Goal: Task Accomplishment & Management: Manage account settings

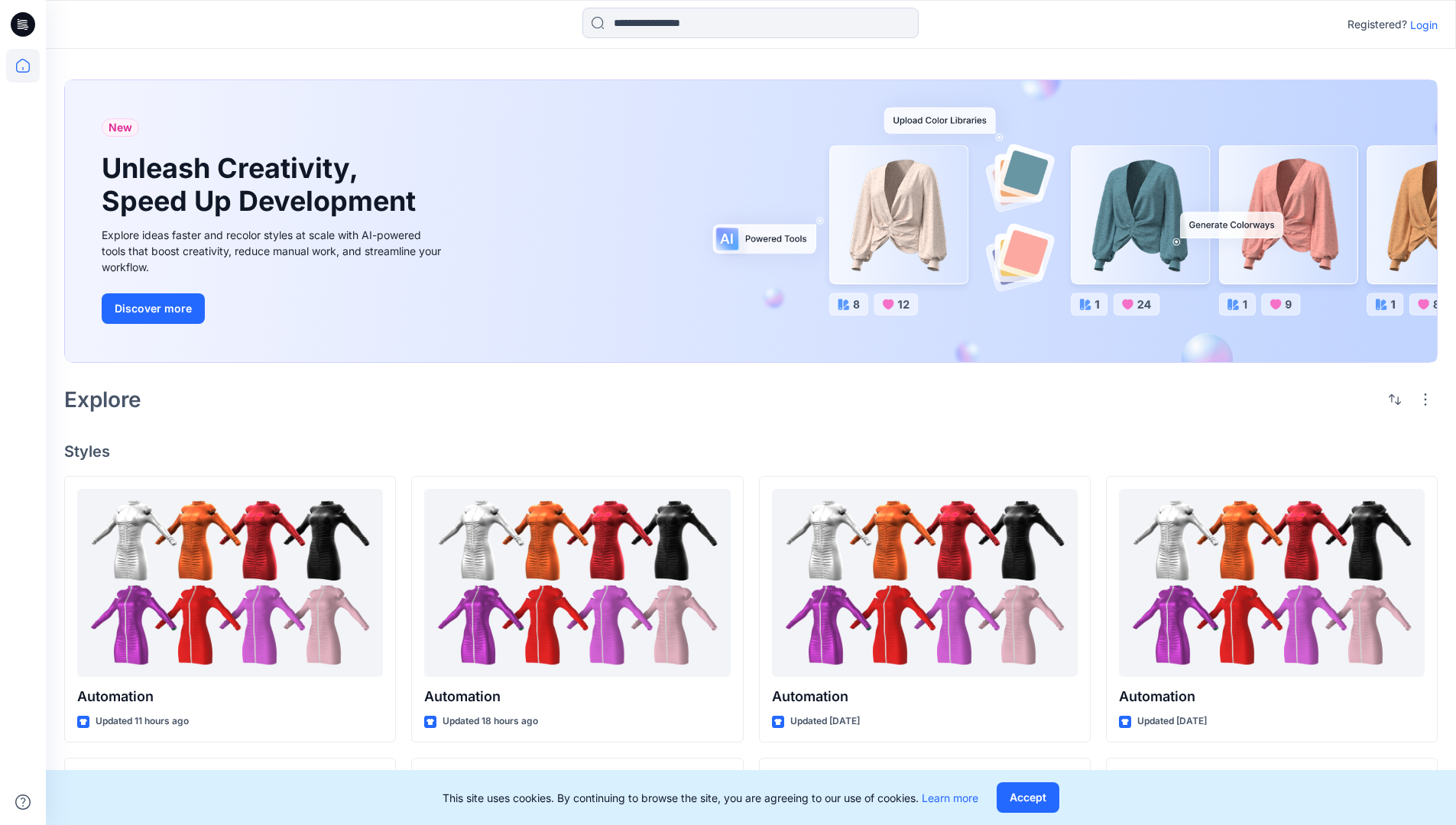
click at [1419, 24] on p "Login" at bounding box center [1424, 24] width 28 height 16
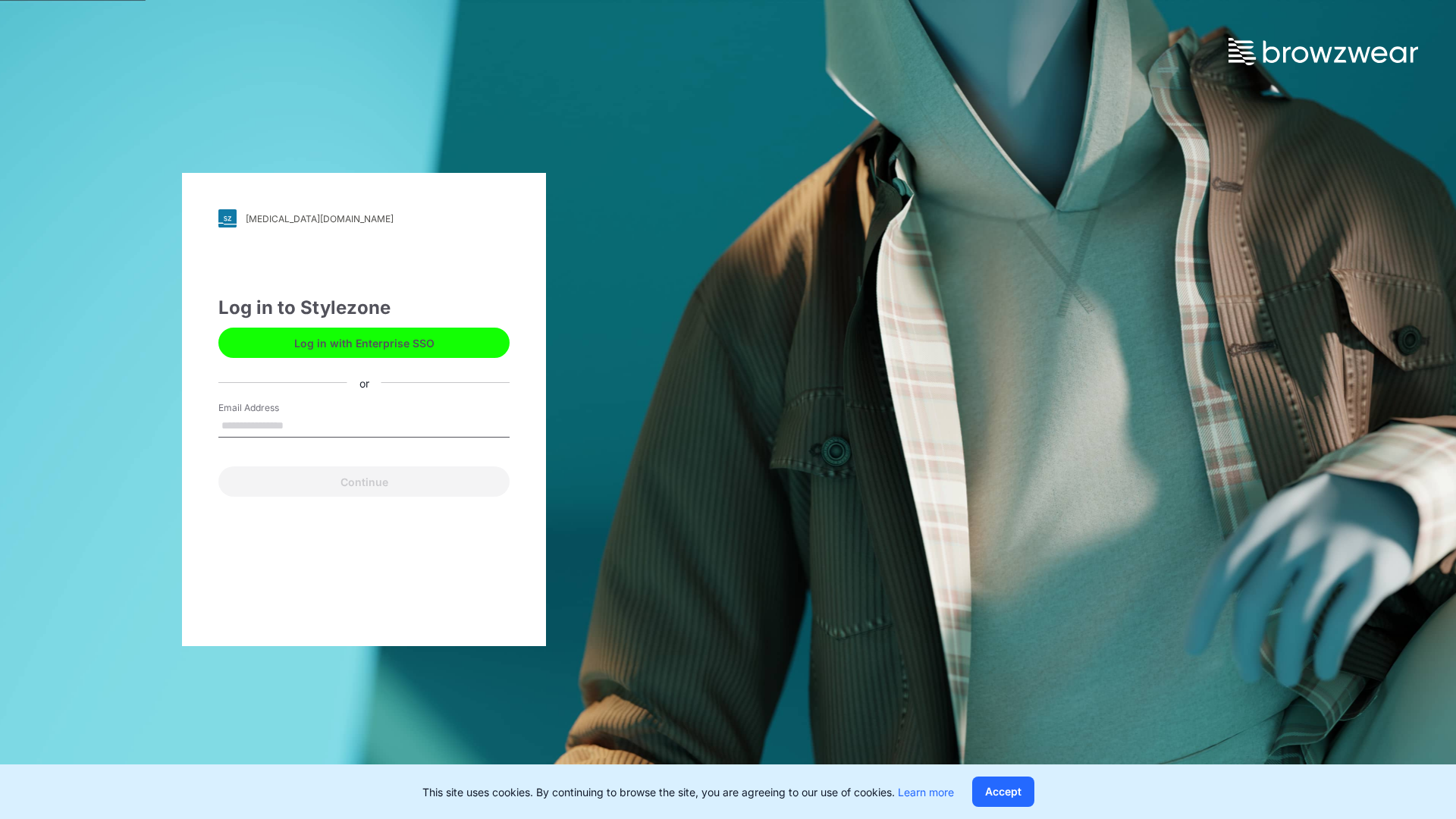
click at [299, 425] on input "Email Address" at bounding box center [363, 426] width 291 height 22
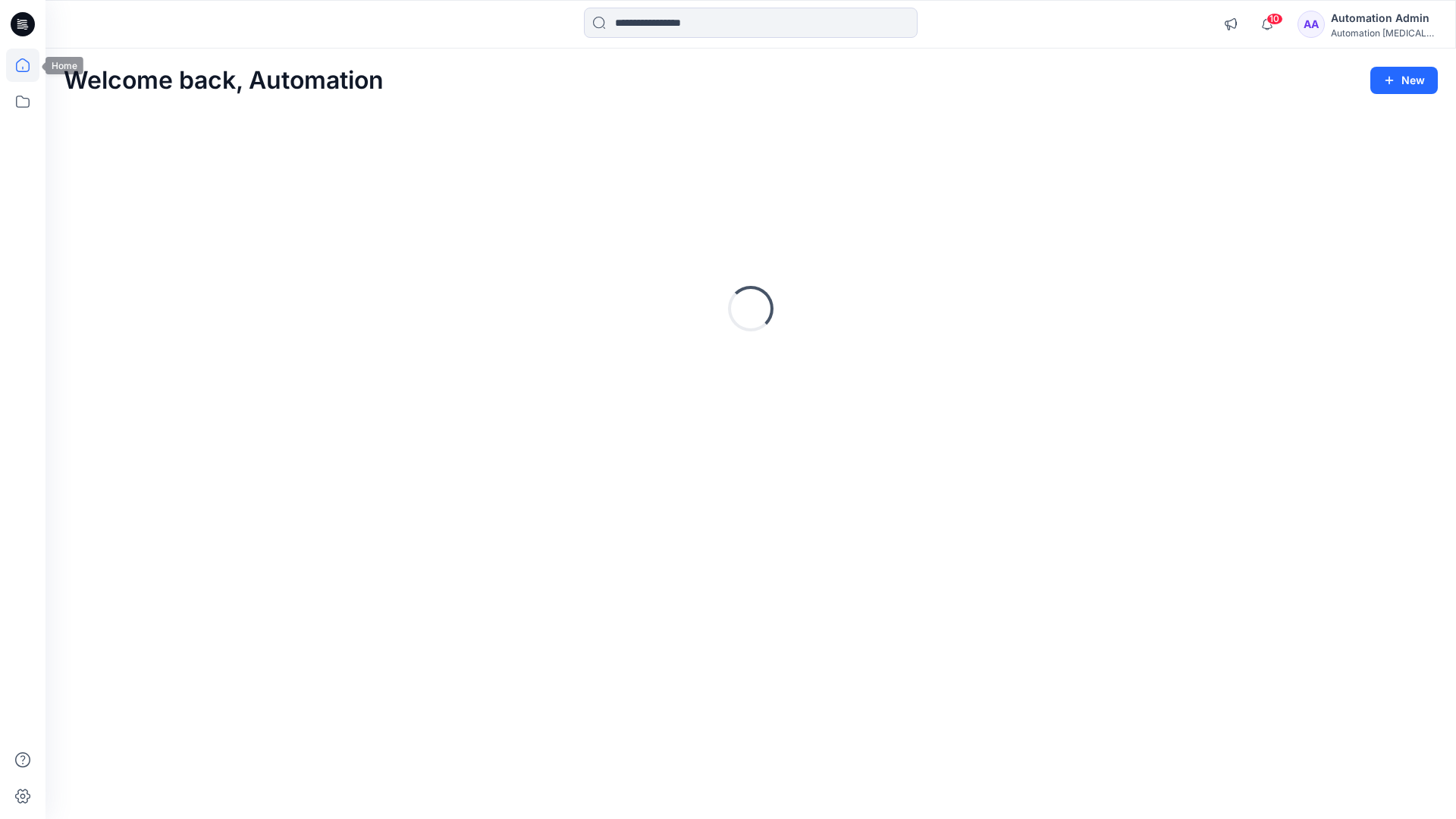
click at [28, 66] on icon at bounding box center [22, 66] width 14 height 14
click at [24, 102] on icon at bounding box center [22, 101] width 34 height 34
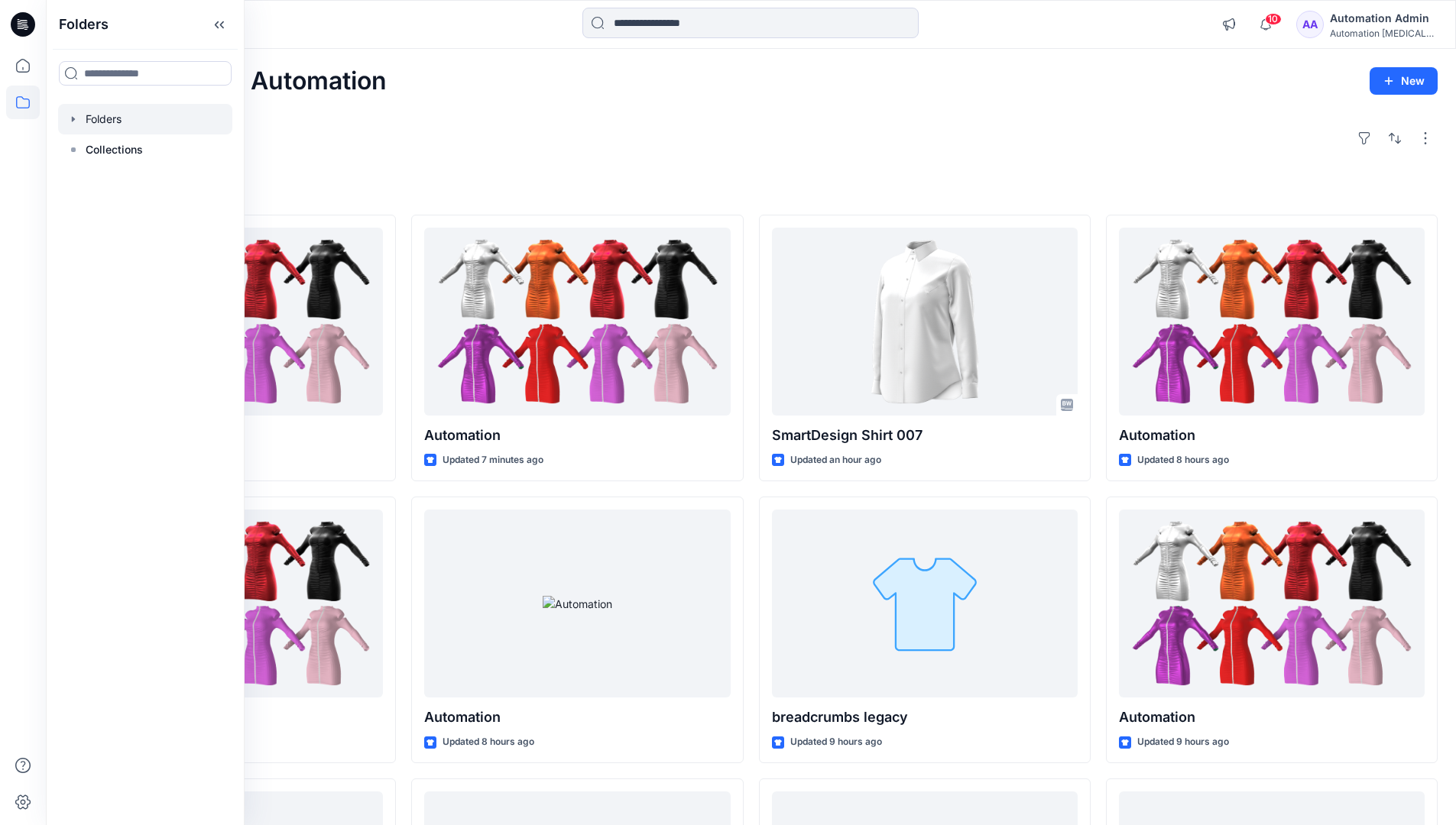
click at [112, 112] on div at bounding box center [145, 118] width 174 height 30
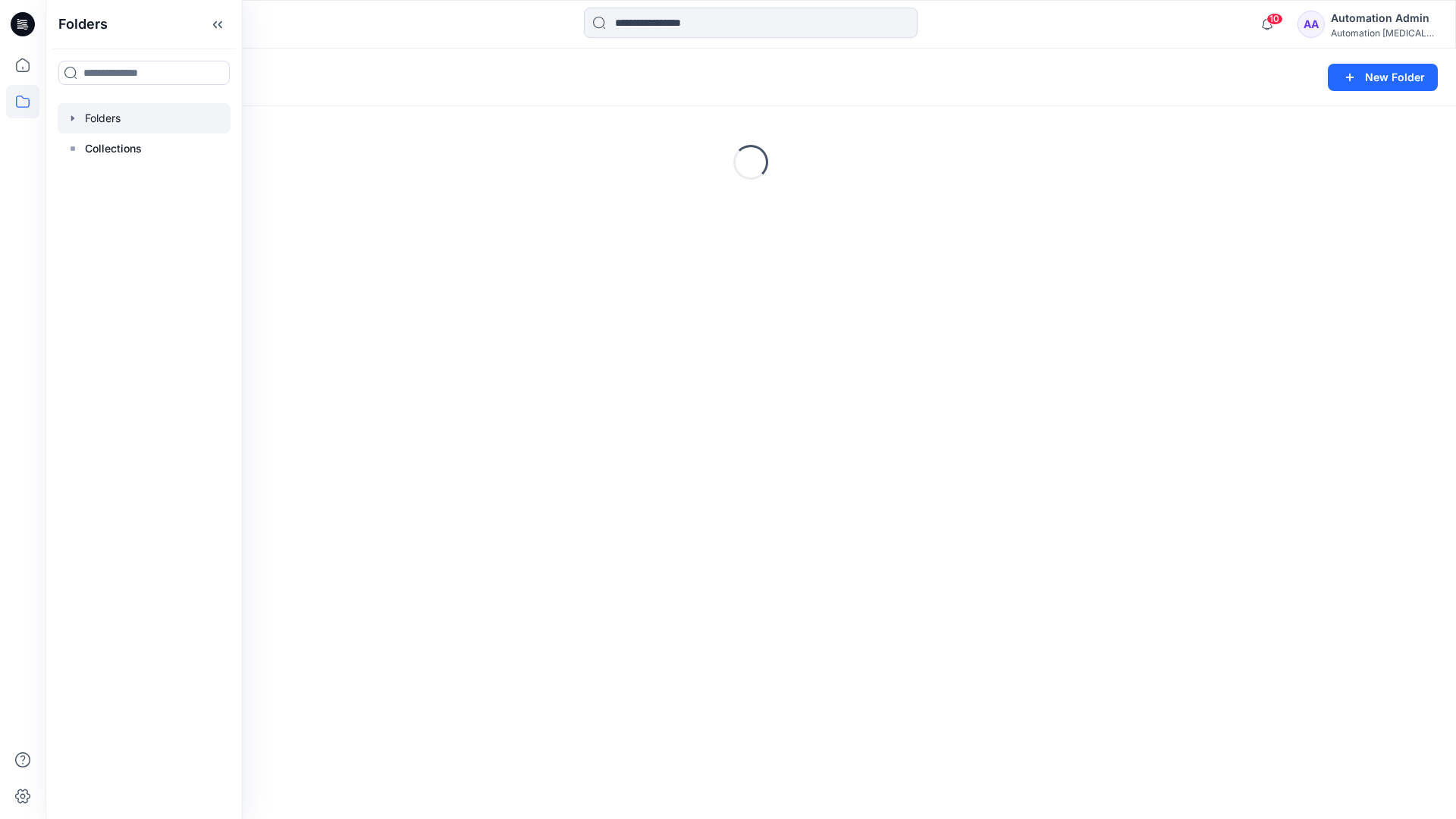
click at [666, 511] on div "Folders New Folder Loading..." at bounding box center [751, 433] width 1410 height 771
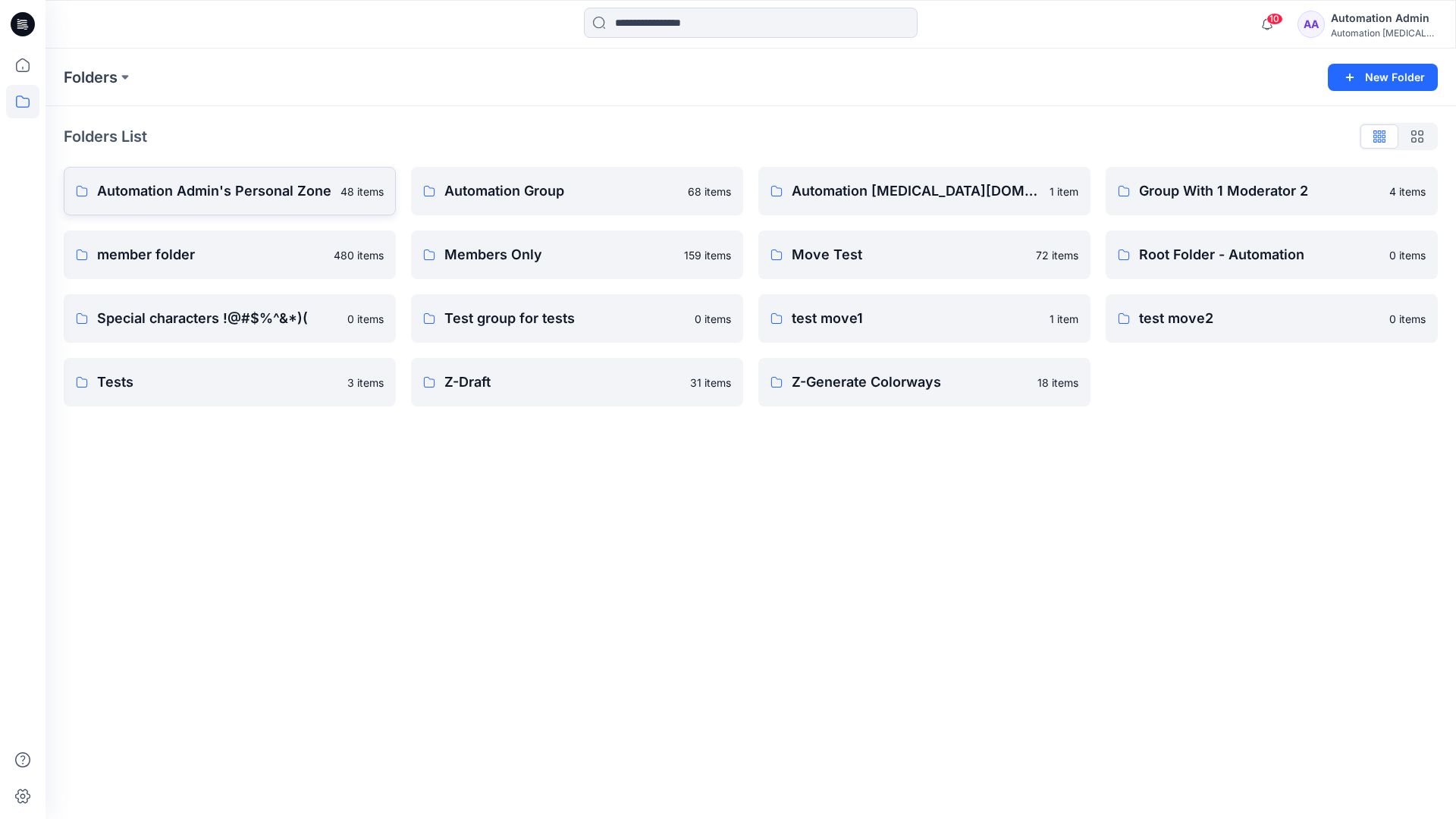
click at [255, 200] on p "Automation Admin's Personal Zone" at bounding box center [213, 191] width 234 height 22
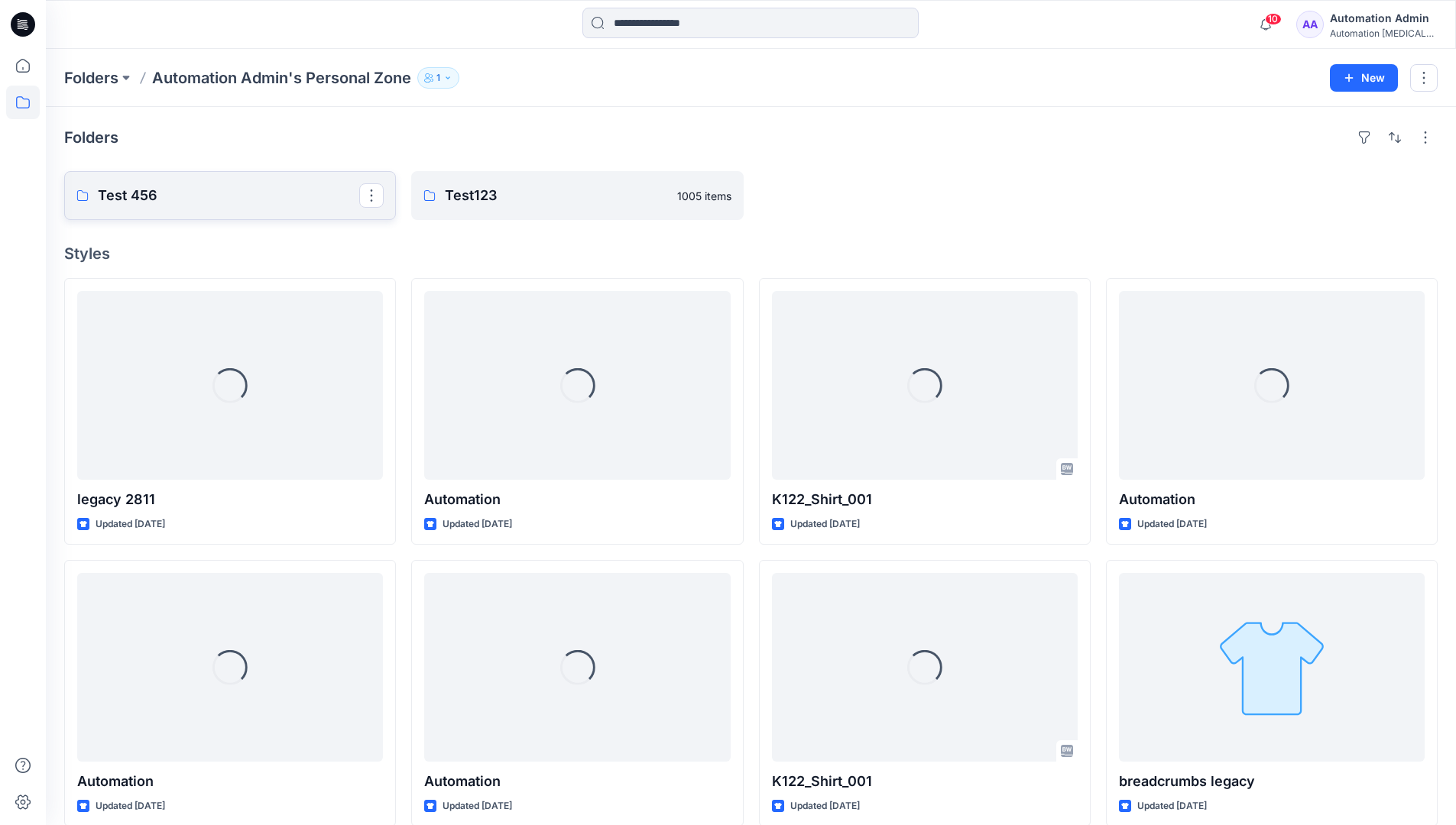
click at [257, 202] on p "Test 456" at bounding box center [228, 196] width 261 height 22
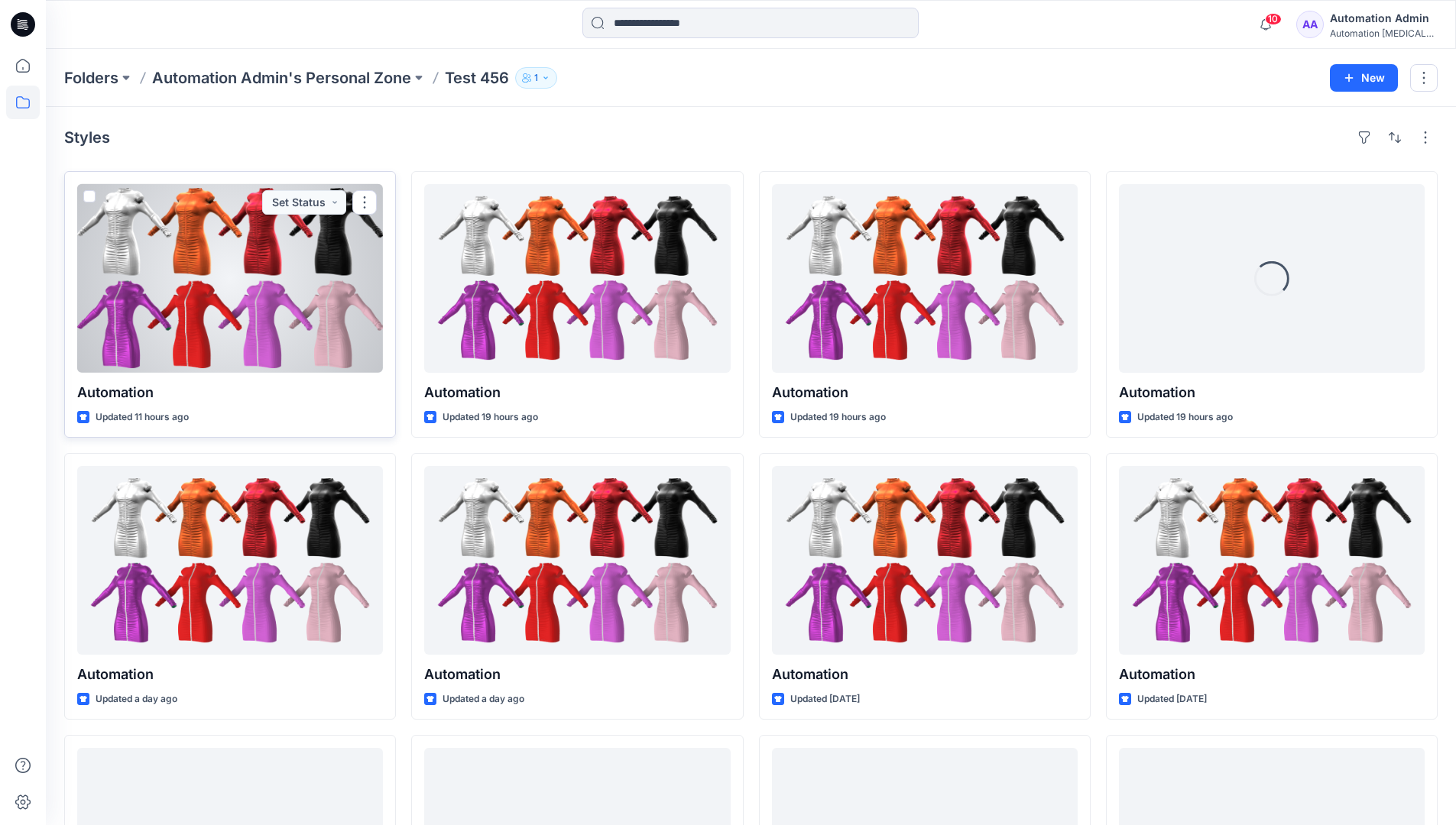
click at [241, 231] on div at bounding box center [230, 278] width 305 height 189
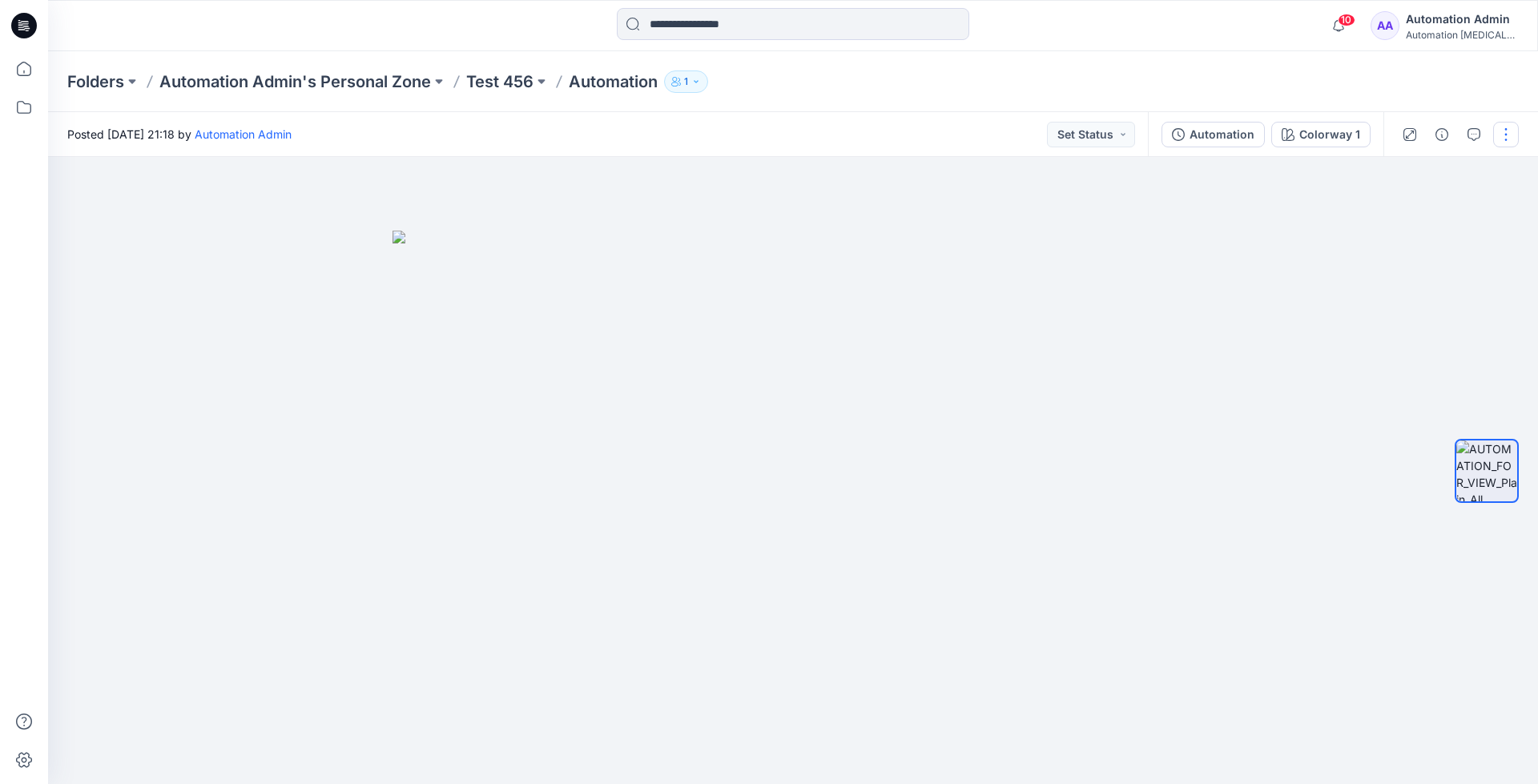
click at [1506, 135] on button "button" at bounding box center [1506, 135] width 26 height 26
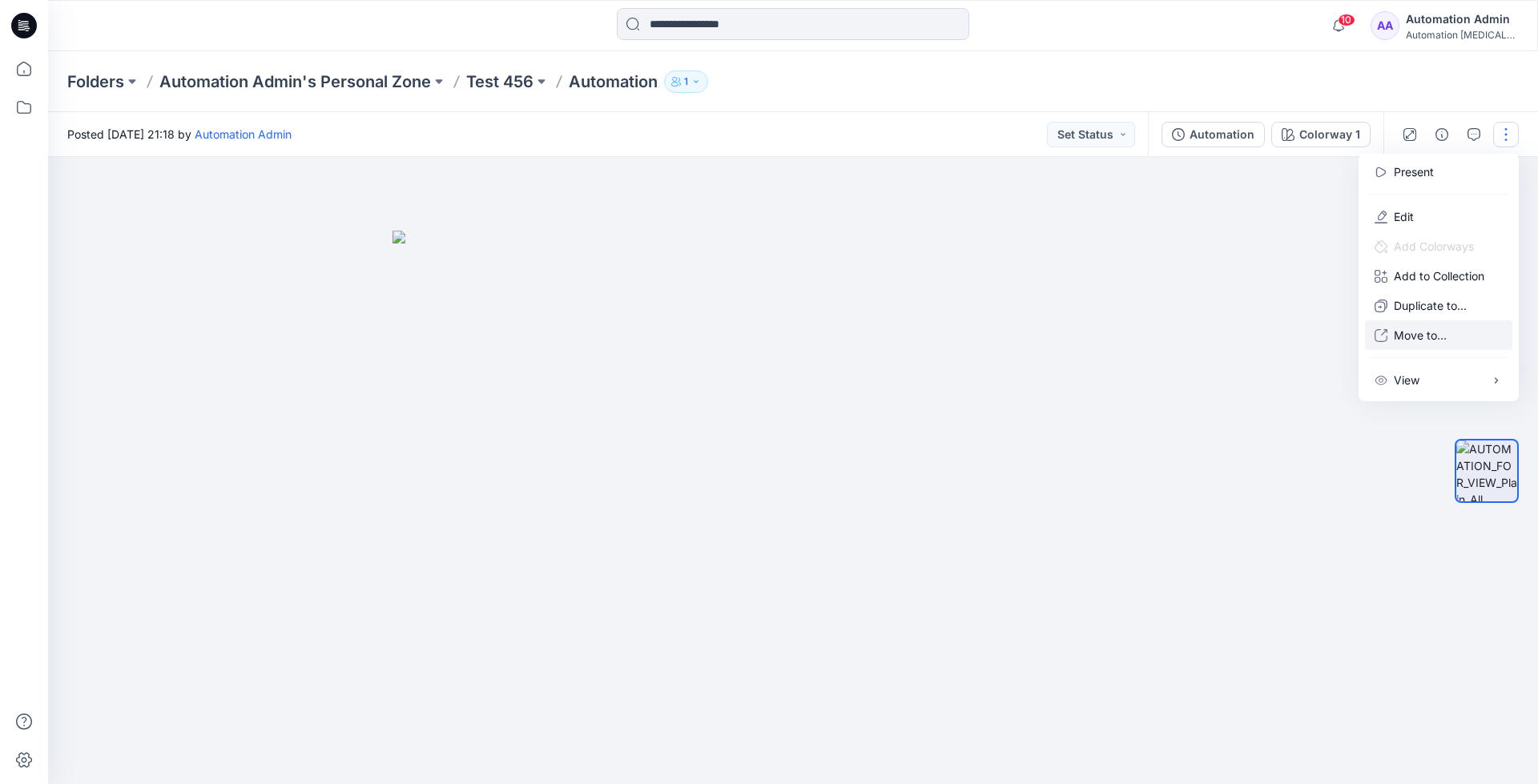
click at [1446, 327] on p "Move to..." at bounding box center [1420, 335] width 53 height 16
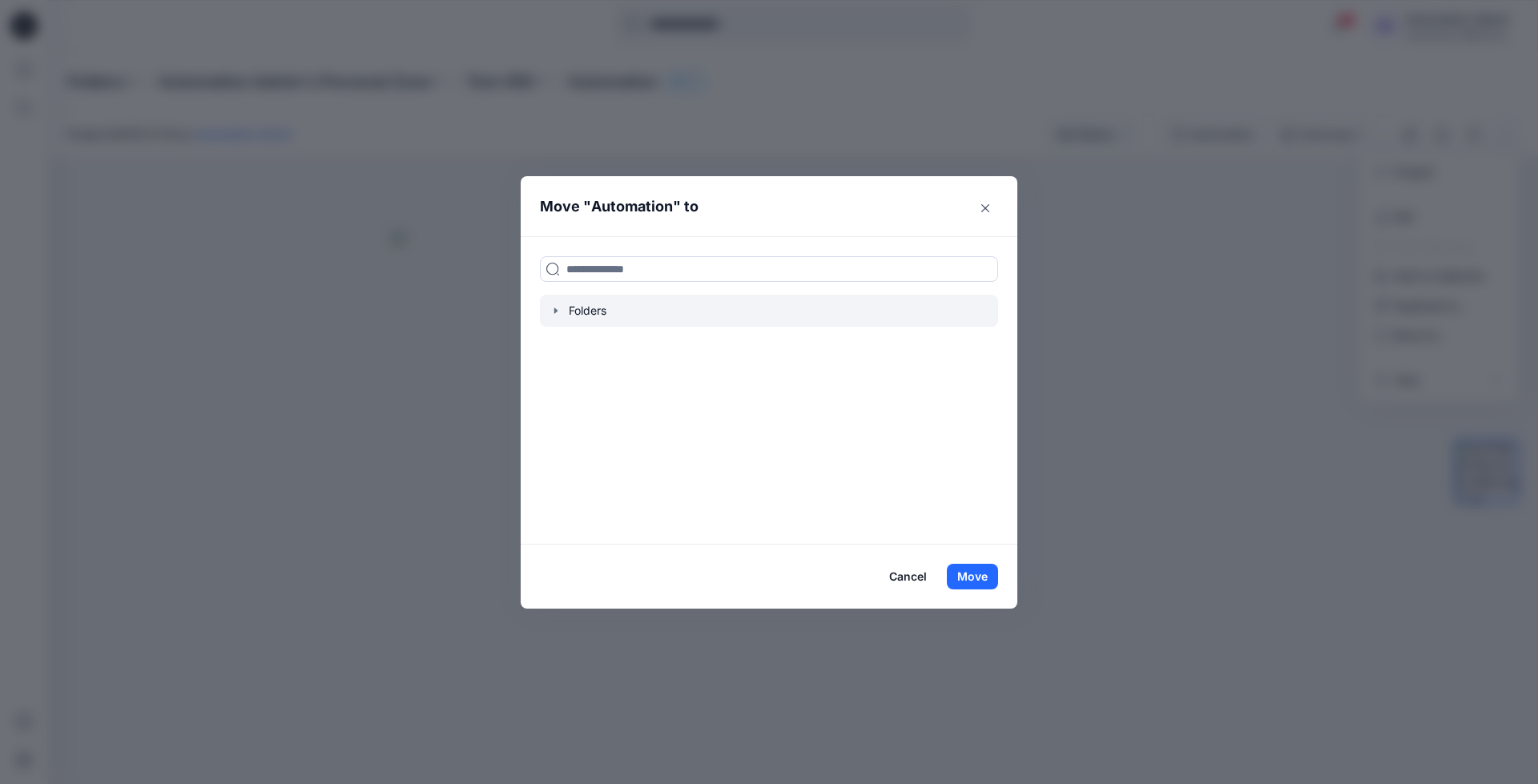
click at [585, 308] on div at bounding box center [769, 310] width 459 height 32
click at [553, 308] on icon "button" at bounding box center [556, 311] width 13 height 13
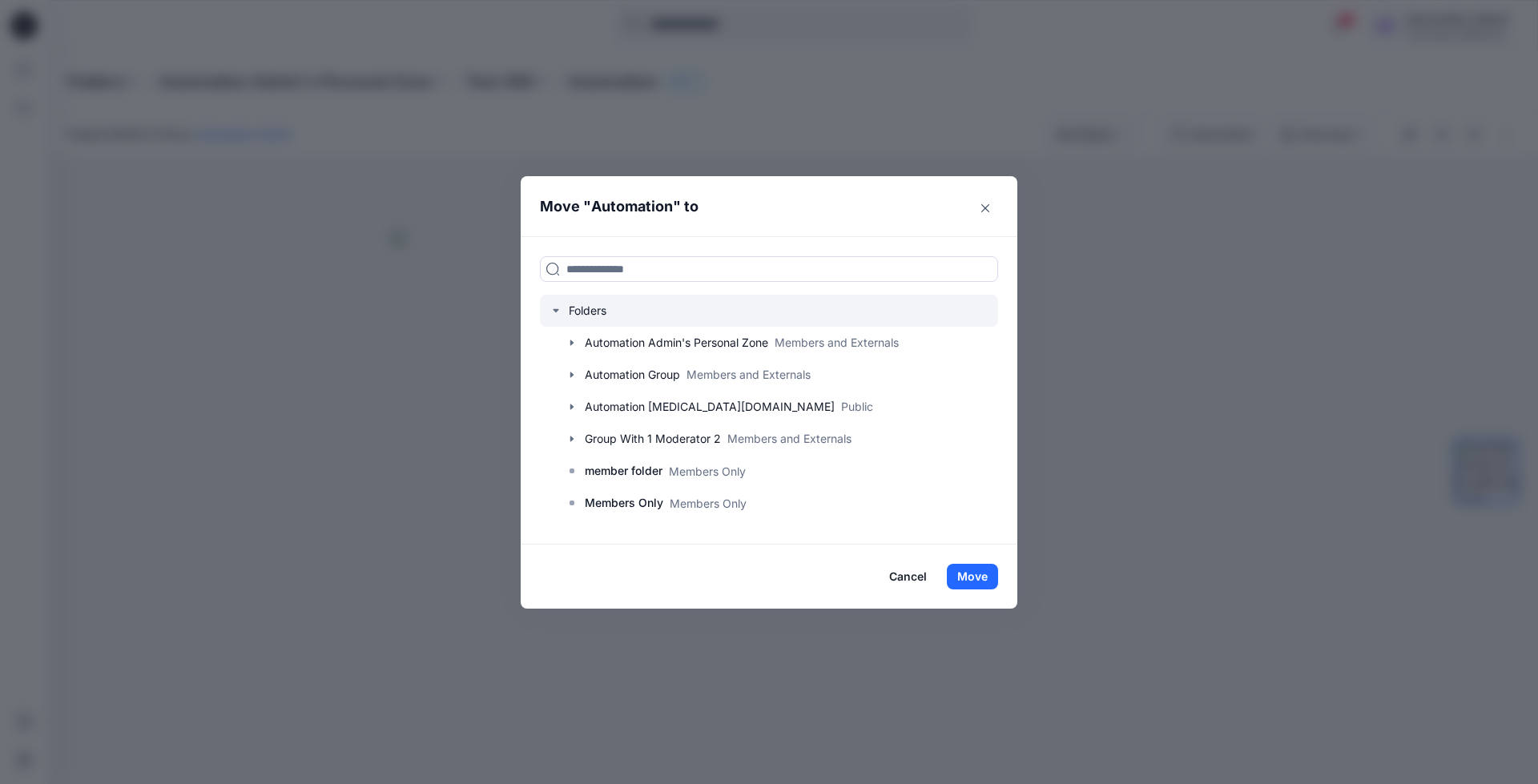
scroll to position [126, 0]
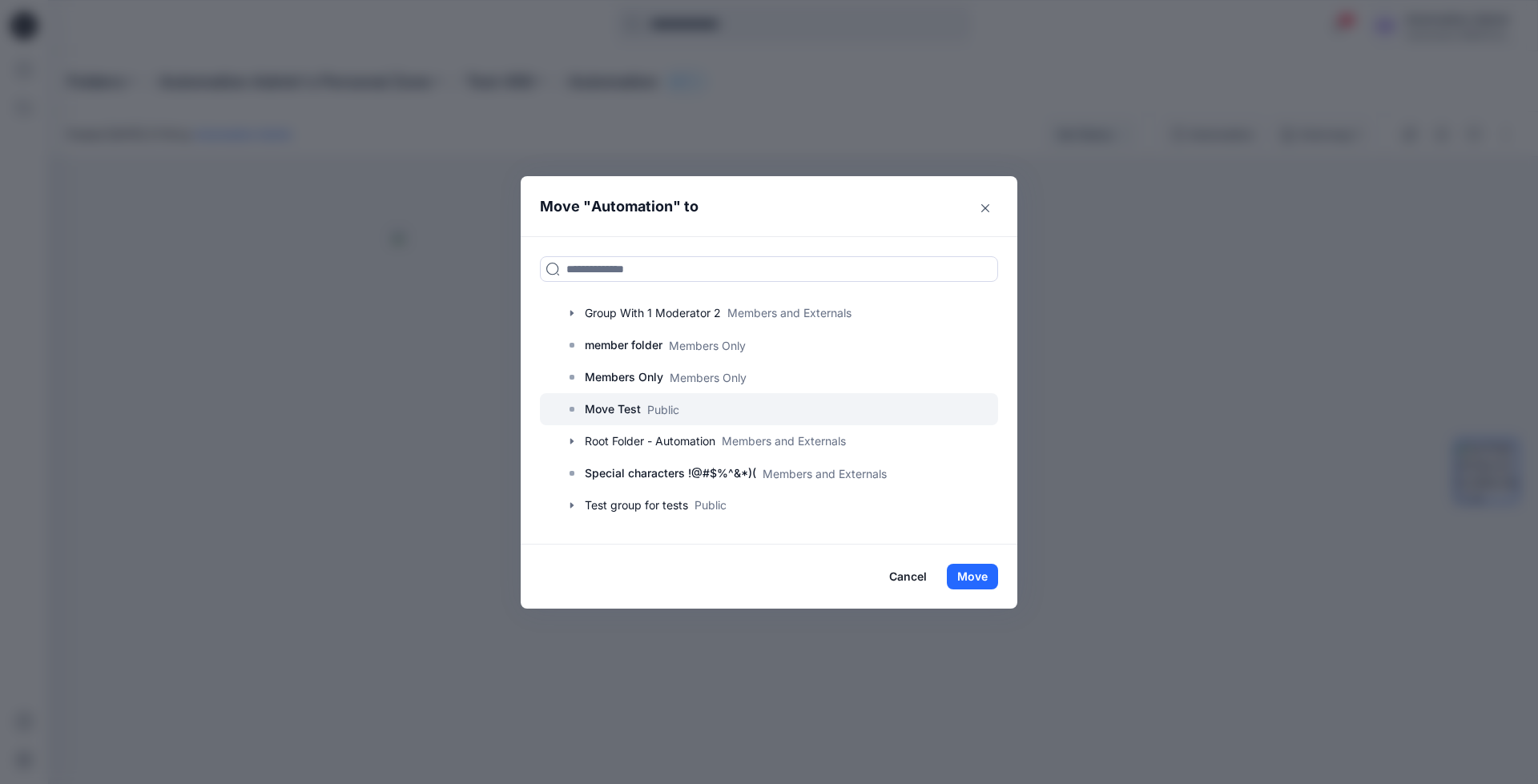
click at [593, 411] on p "Move Test" at bounding box center [612, 408] width 56 height 19
click at [969, 570] on button "Move" at bounding box center [972, 576] width 51 height 26
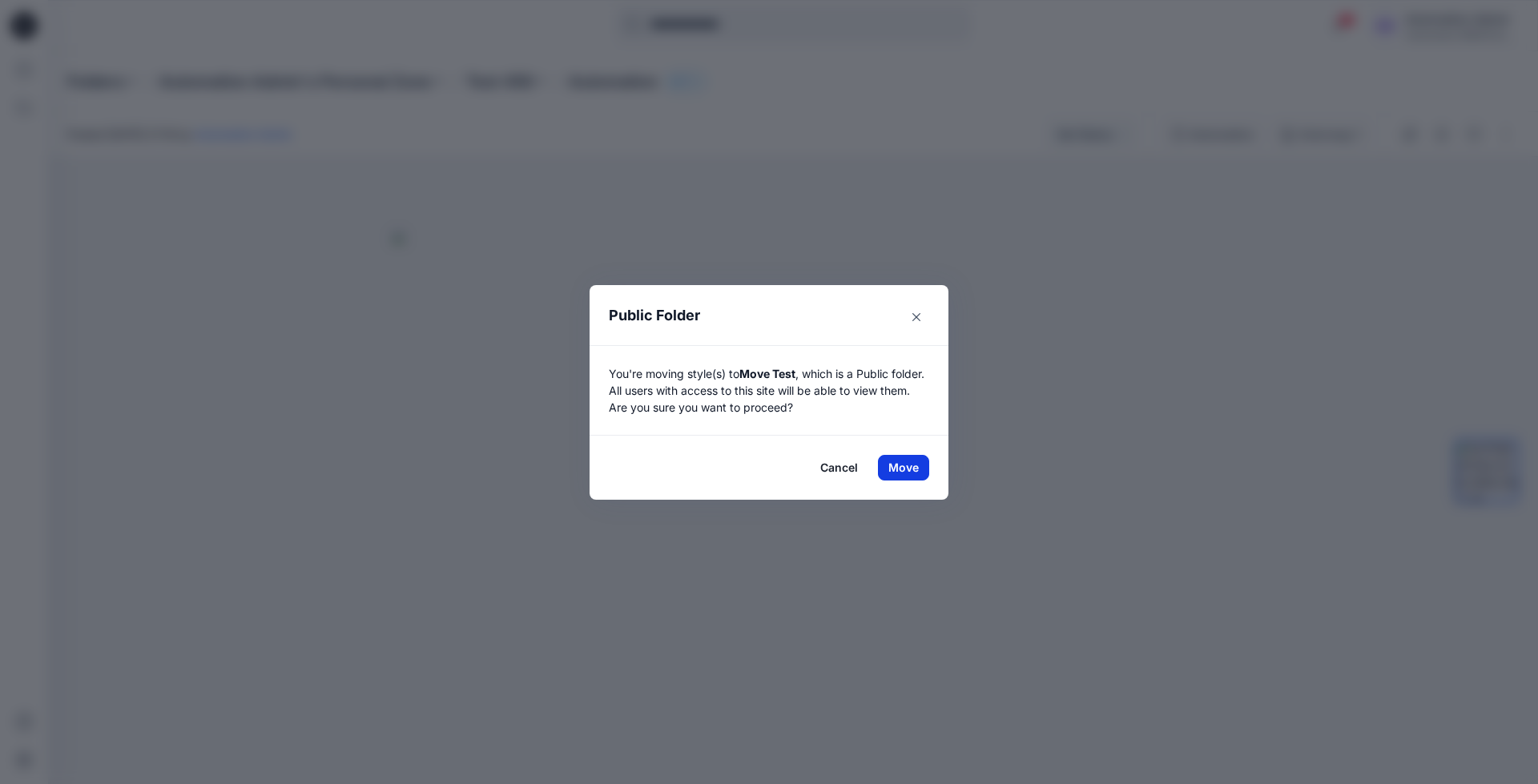
click at [903, 467] on button "Move" at bounding box center [903, 468] width 51 height 26
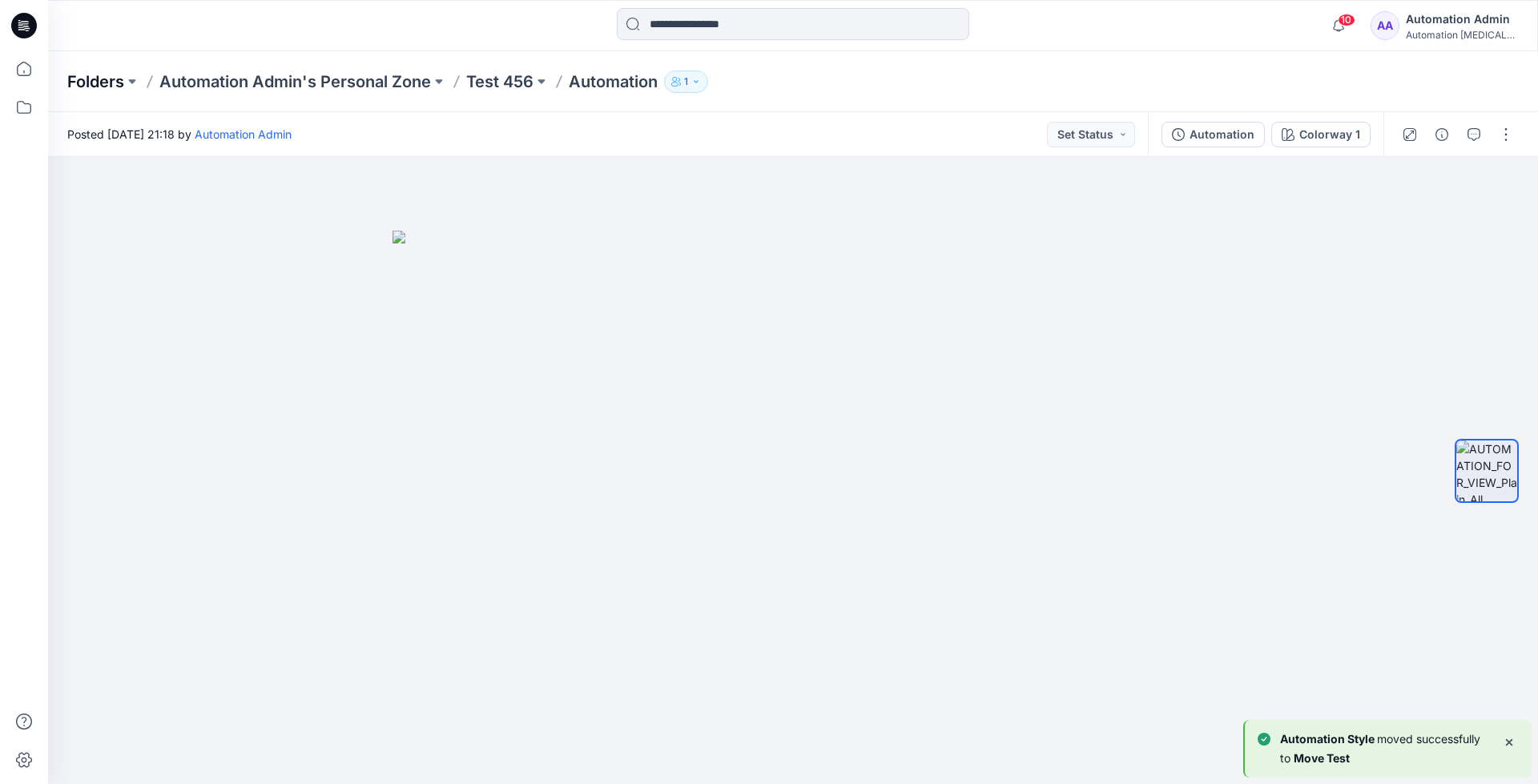
click at [89, 80] on p "Folders" at bounding box center [96, 81] width 57 height 23
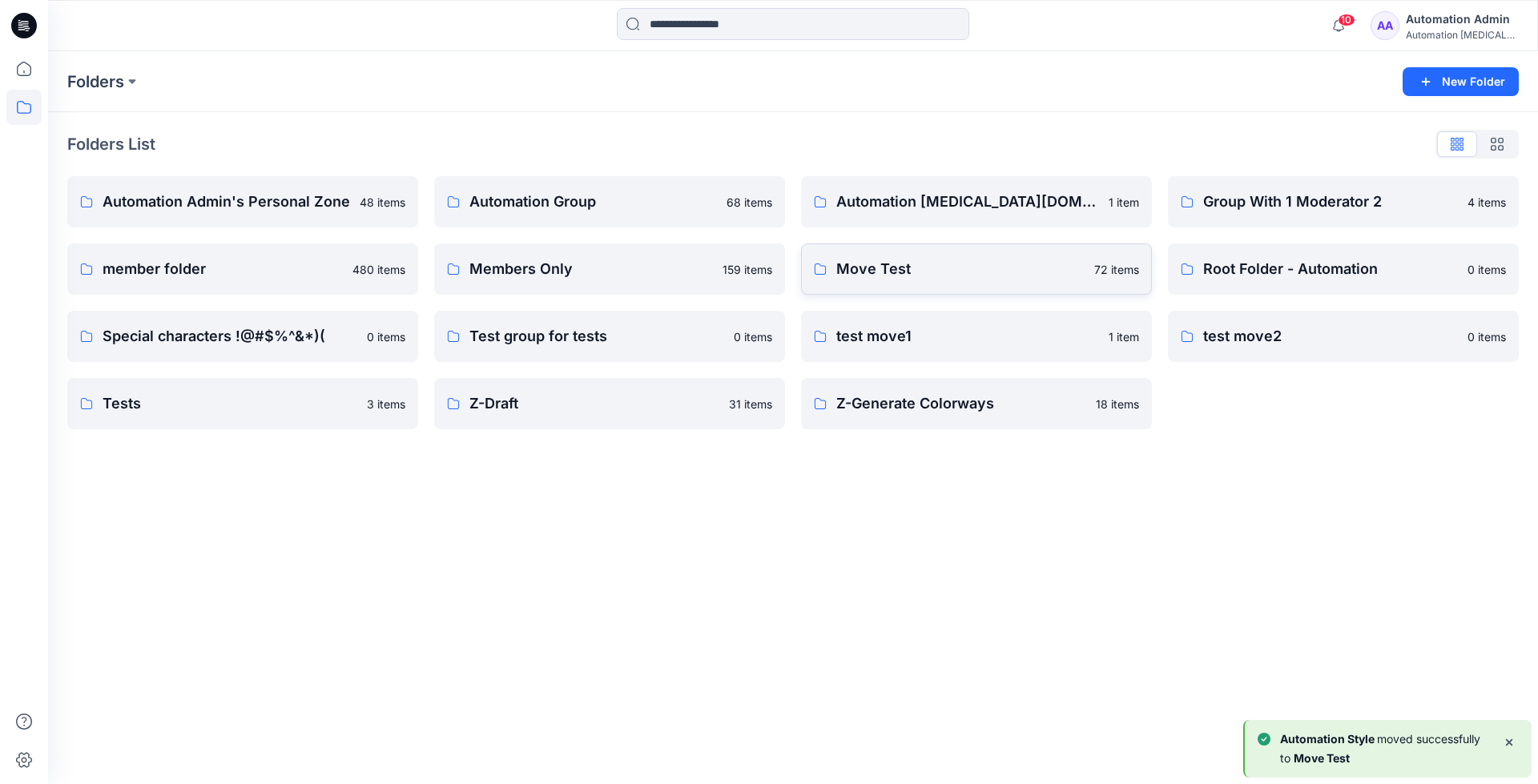
click at [962, 287] on link "Move Test 72 items" at bounding box center [975, 269] width 351 height 51
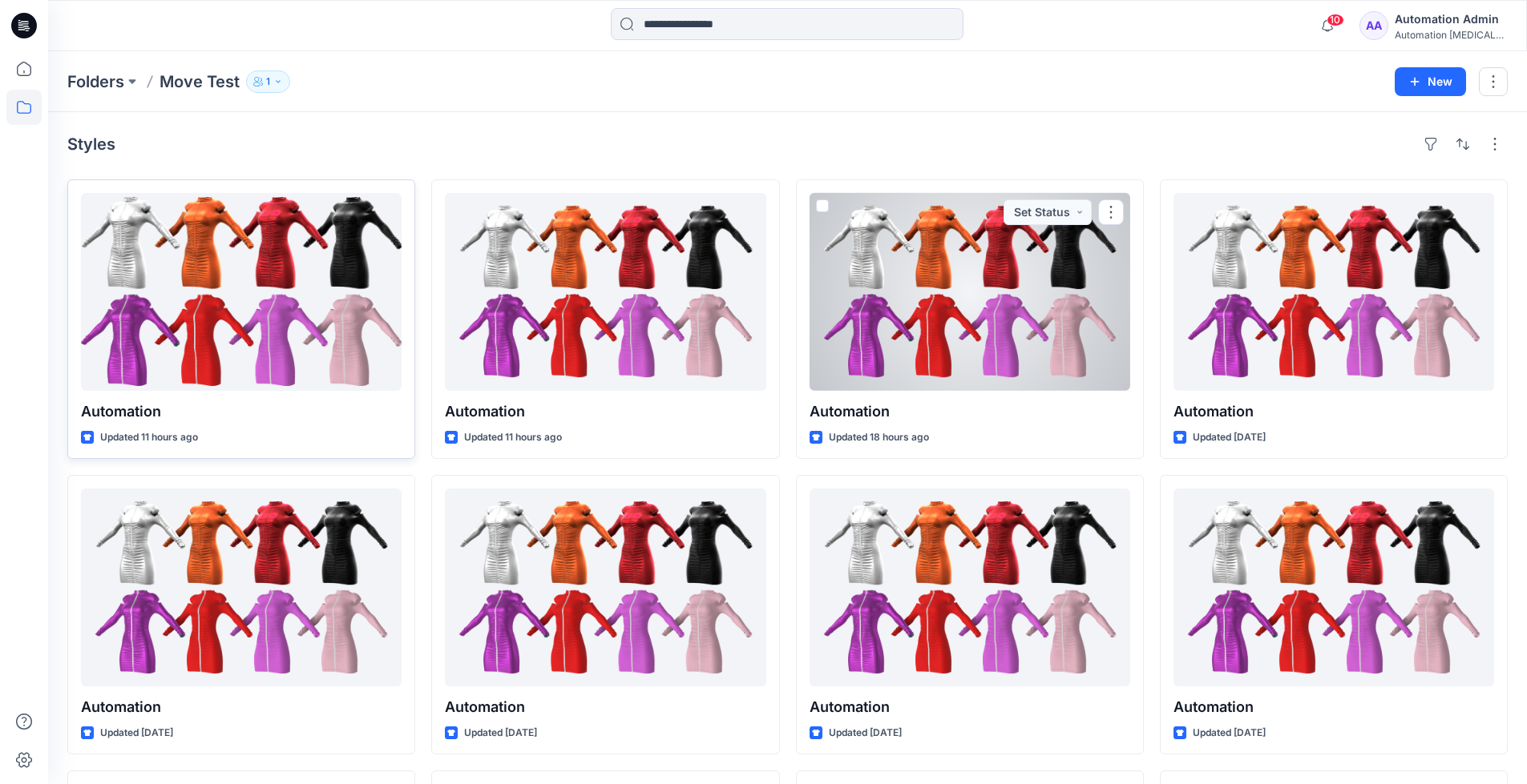
click at [286, 320] on div at bounding box center [241, 292] width 320 height 198
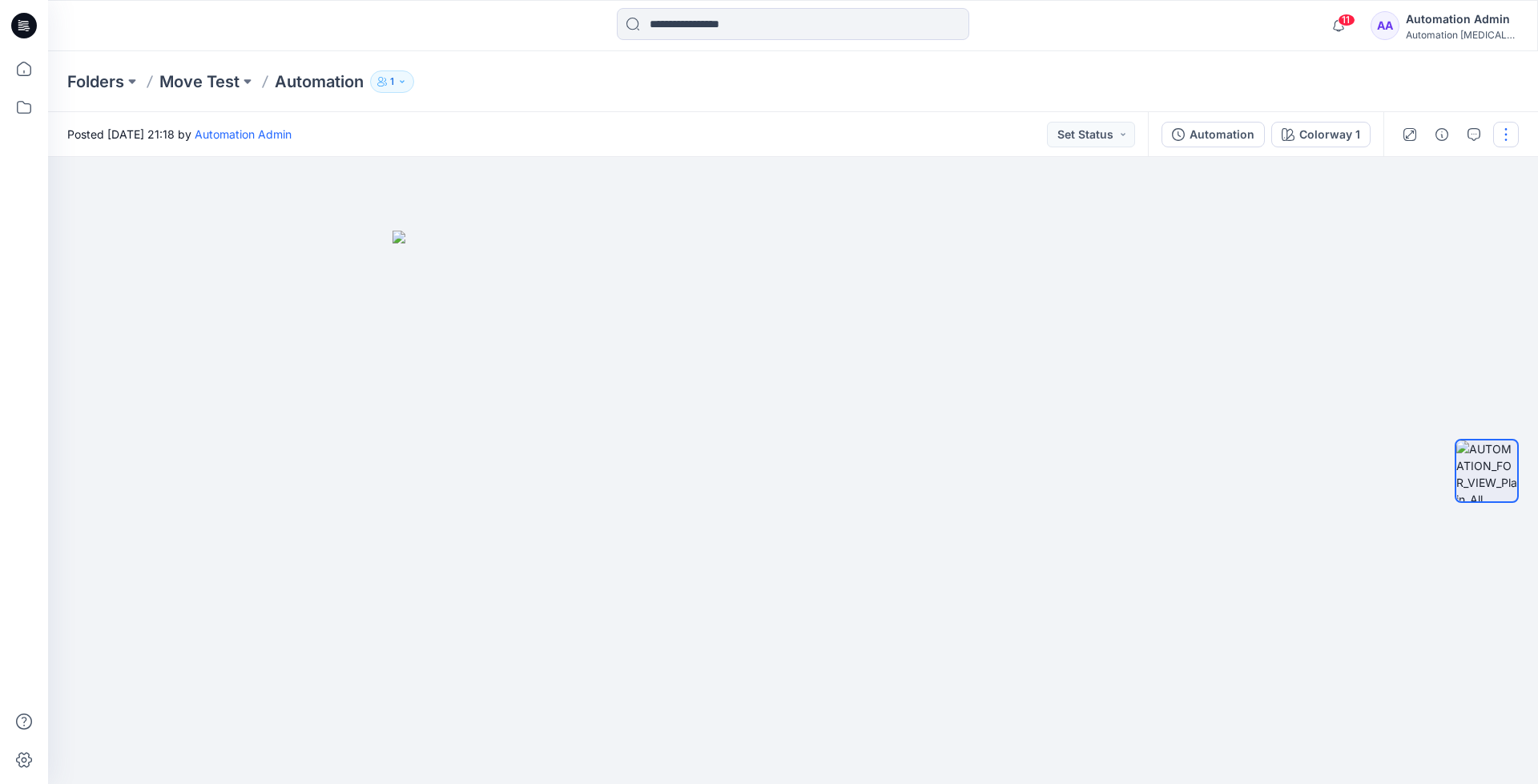
click at [1502, 137] on button "button" at bounding box center [1506, 135] width 26 height 26
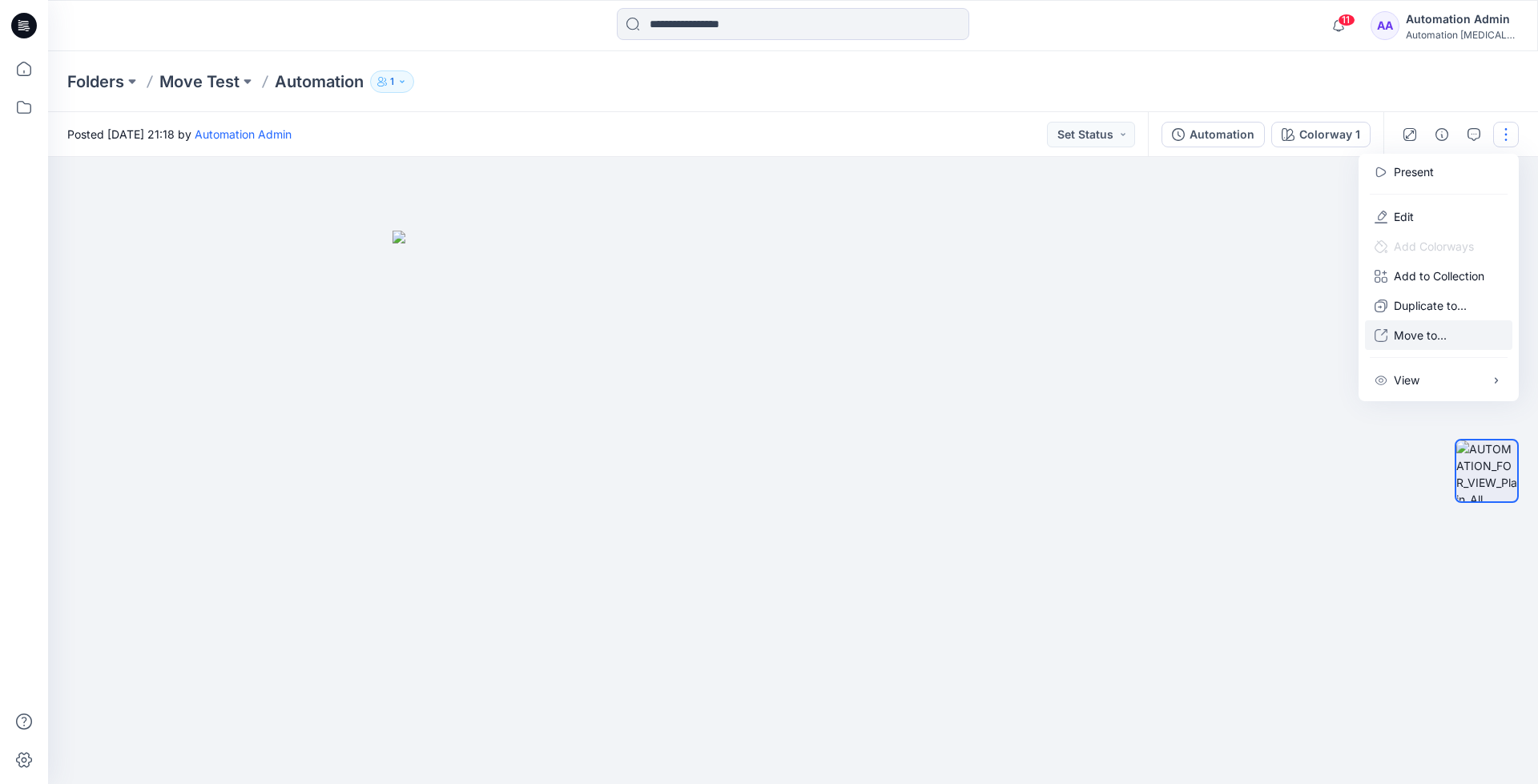
click at [1413, 330] on p "Move to..." at bounding box center [1420, 335] width 53 height 16
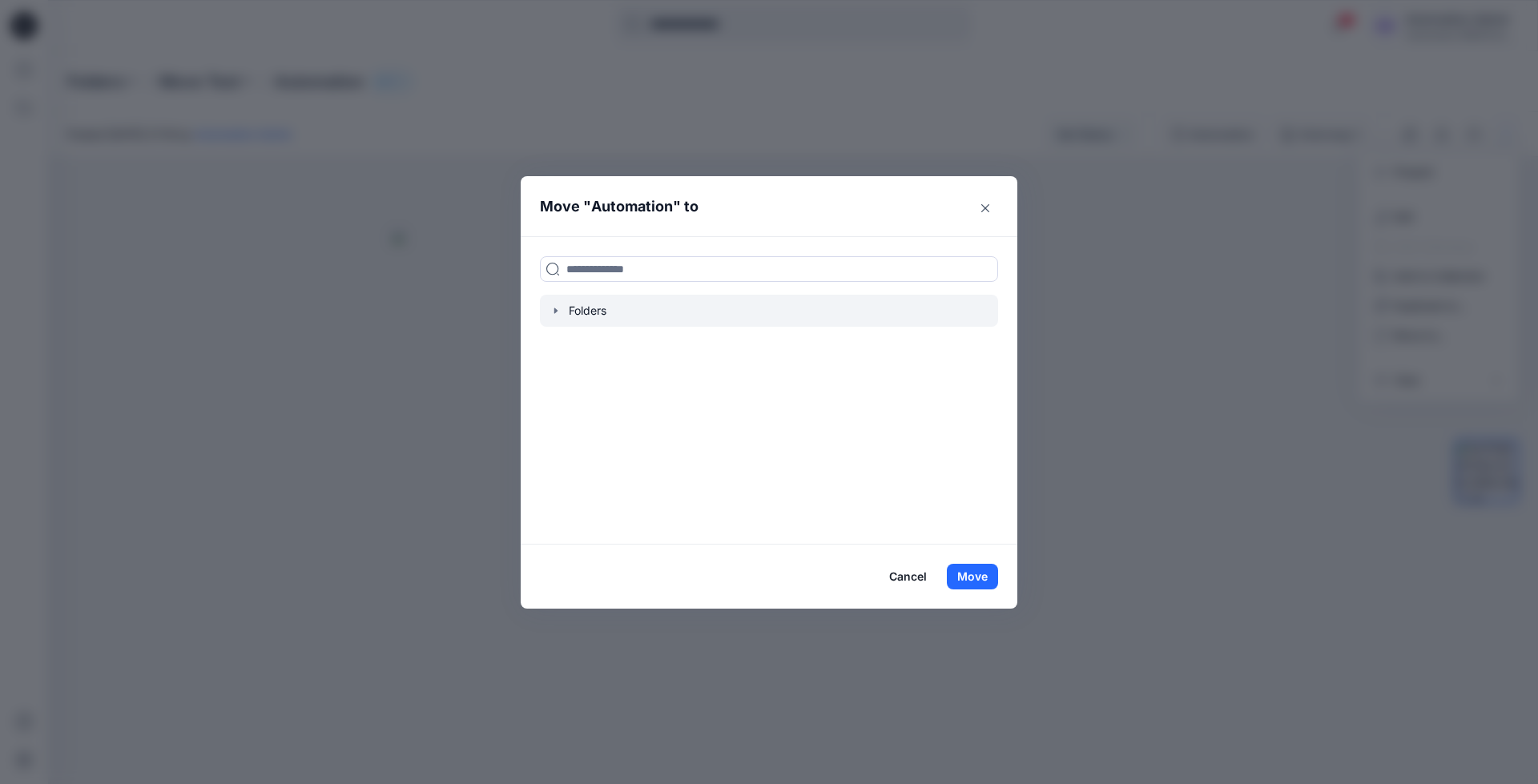
click at [554, 315] on icon "button" at bounding box center [556, 311] width 13 height 13
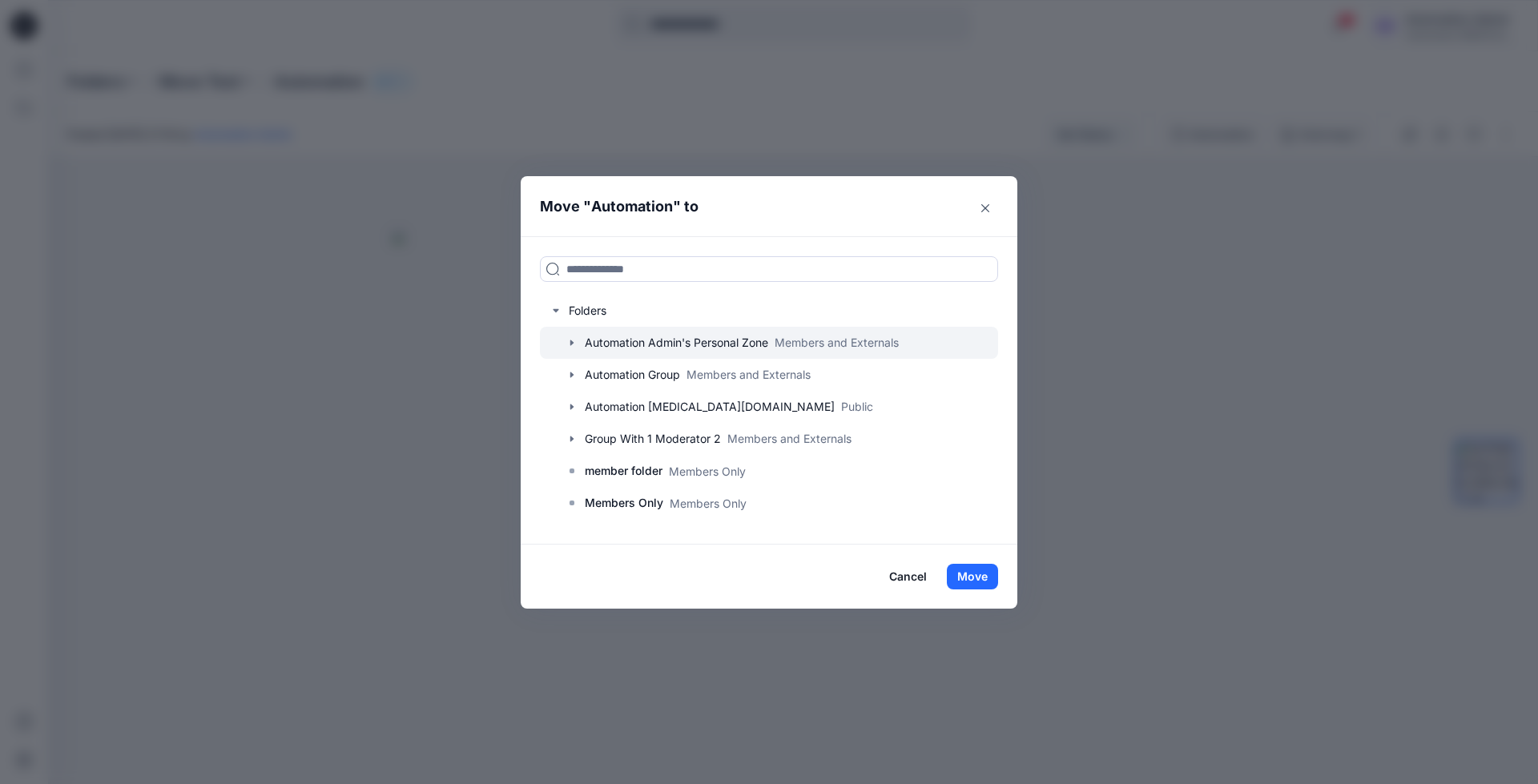
click at [570, 340] on icon "button" at bounding box center [572, 343] width 4 height 5
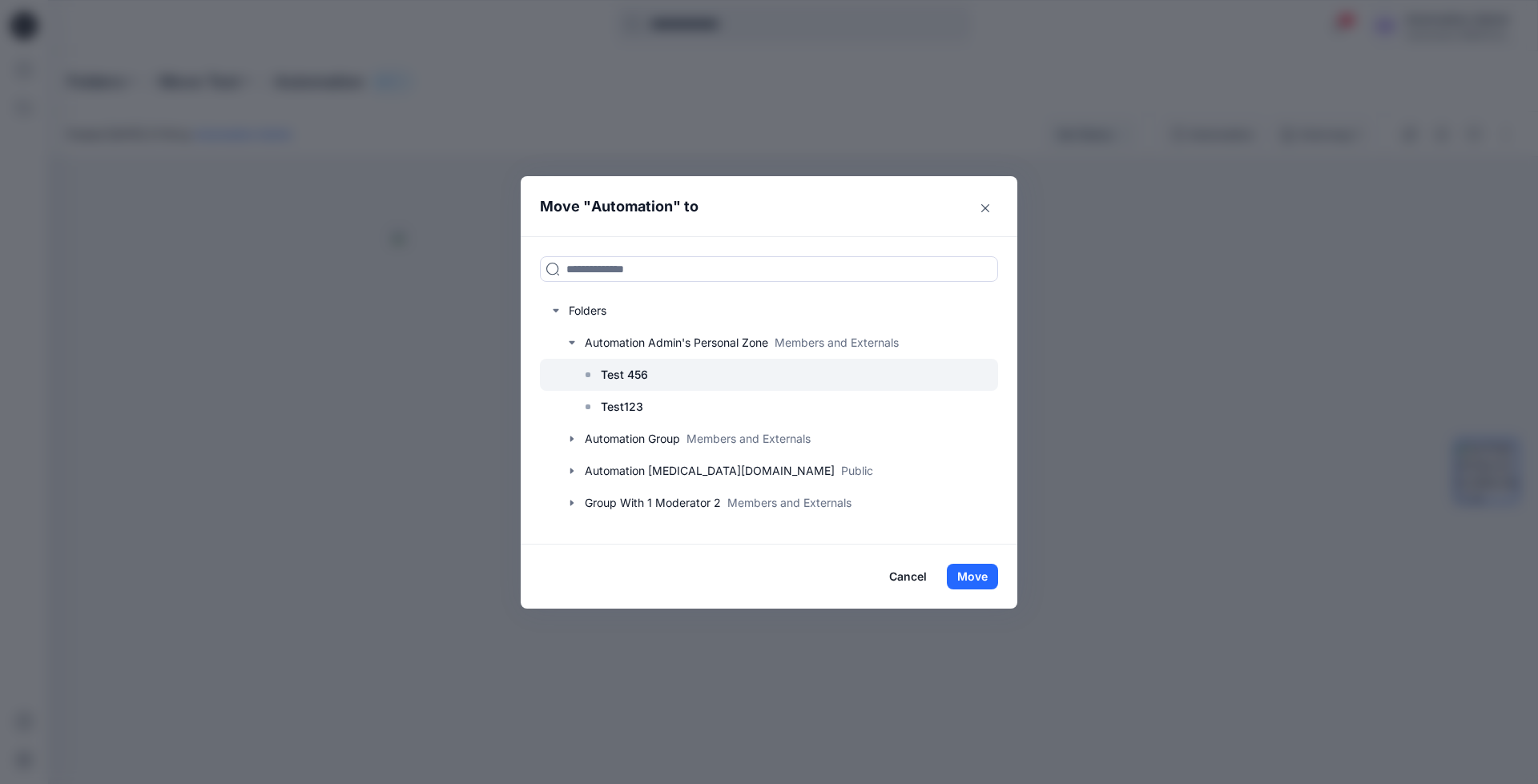
click at [627, 373] on p "Test 456" at bounding box center [624, 375] width 47 height 19
click at [982, 579] on button "Move" at bounding box center [972, 576] width 51 height 26
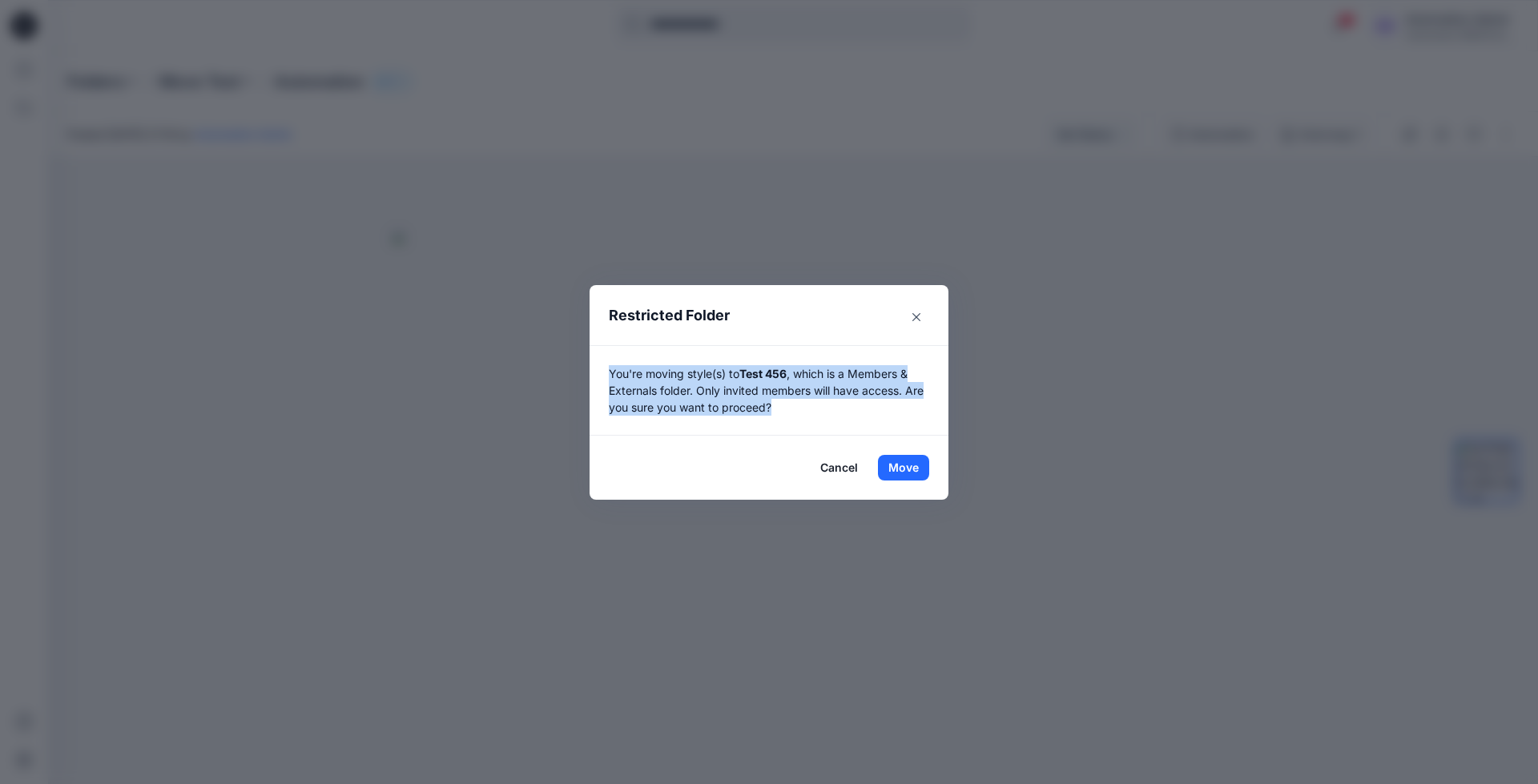
drag, startPoint x: 982, startPoint y: 579, endPoint x: 792, endPoint y: 404, distance: 258.3
click at [792, 404] on p "You're moving style(s) to Test 456 , which is a Members & Externals folder. Onl…" at bounding box center [769, 390] width 320 height 50
click at [903, 464] on button "Move" at bounding box center [903, 468] width 51 height 26
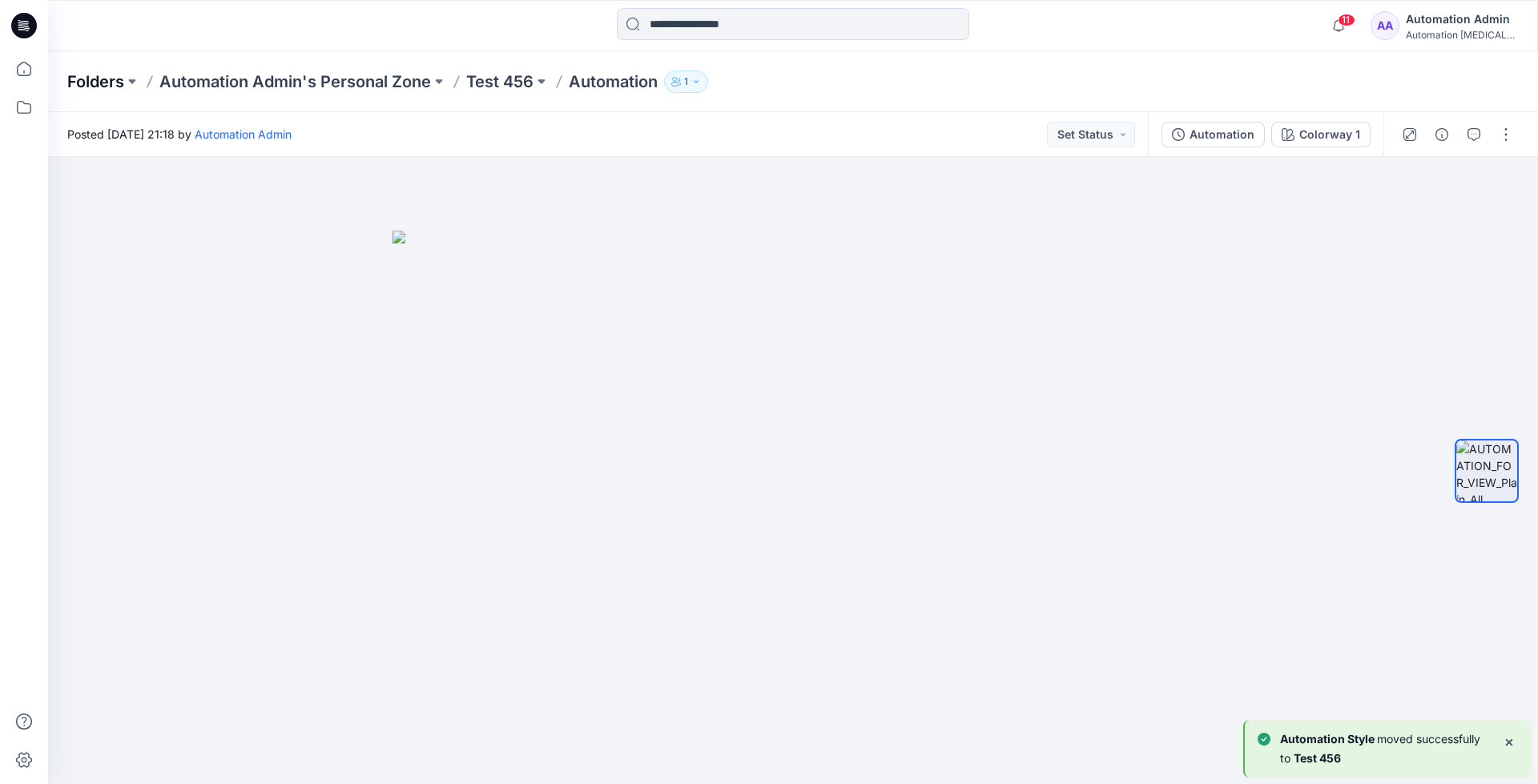
click at [94, 85] on p "Folders" at bounding box center [96, 81] width 57 height 23
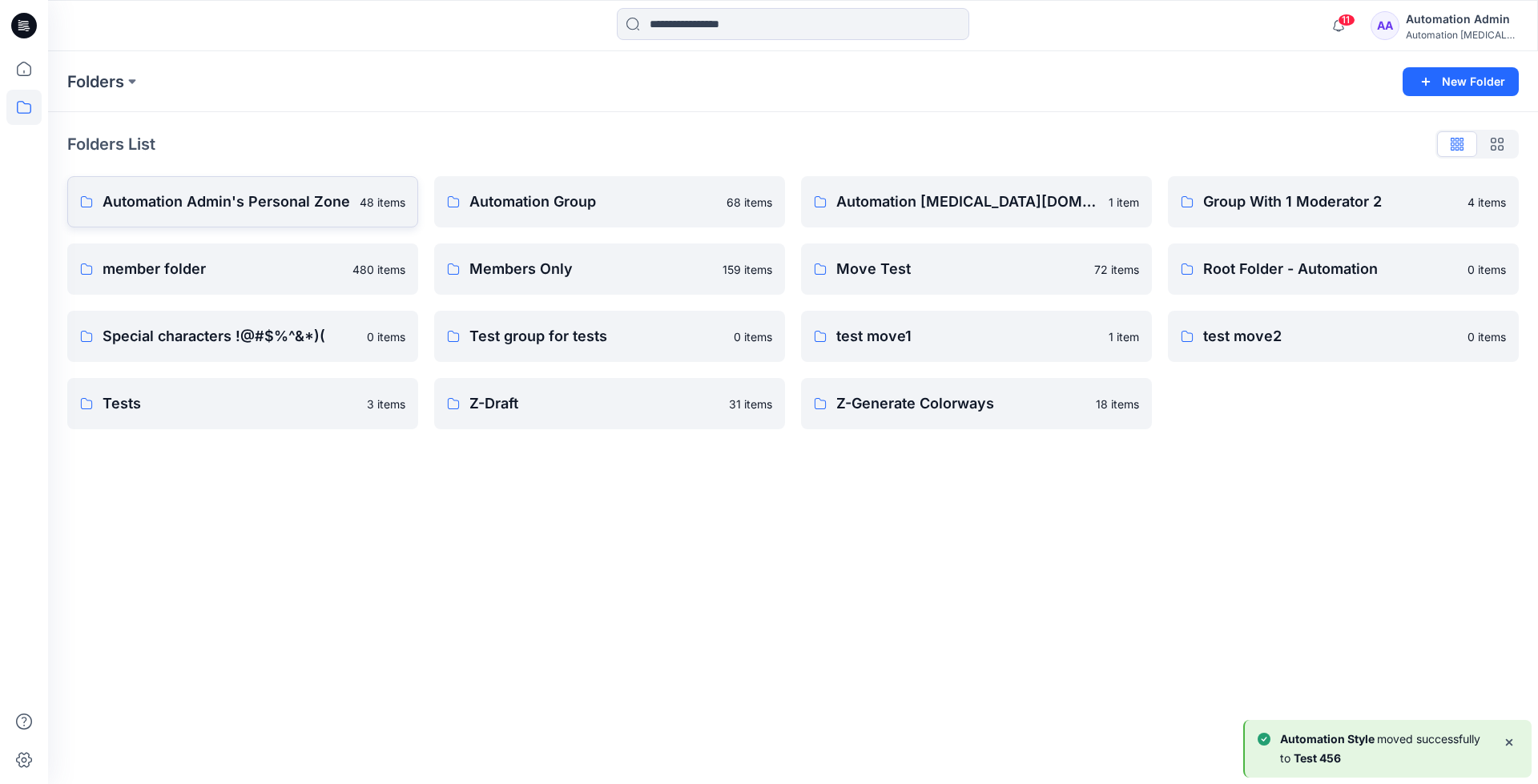
click at [195, 201] on p "Automation Admin's Personal Zone" at bounding box center [225, 201] width 247 height 23
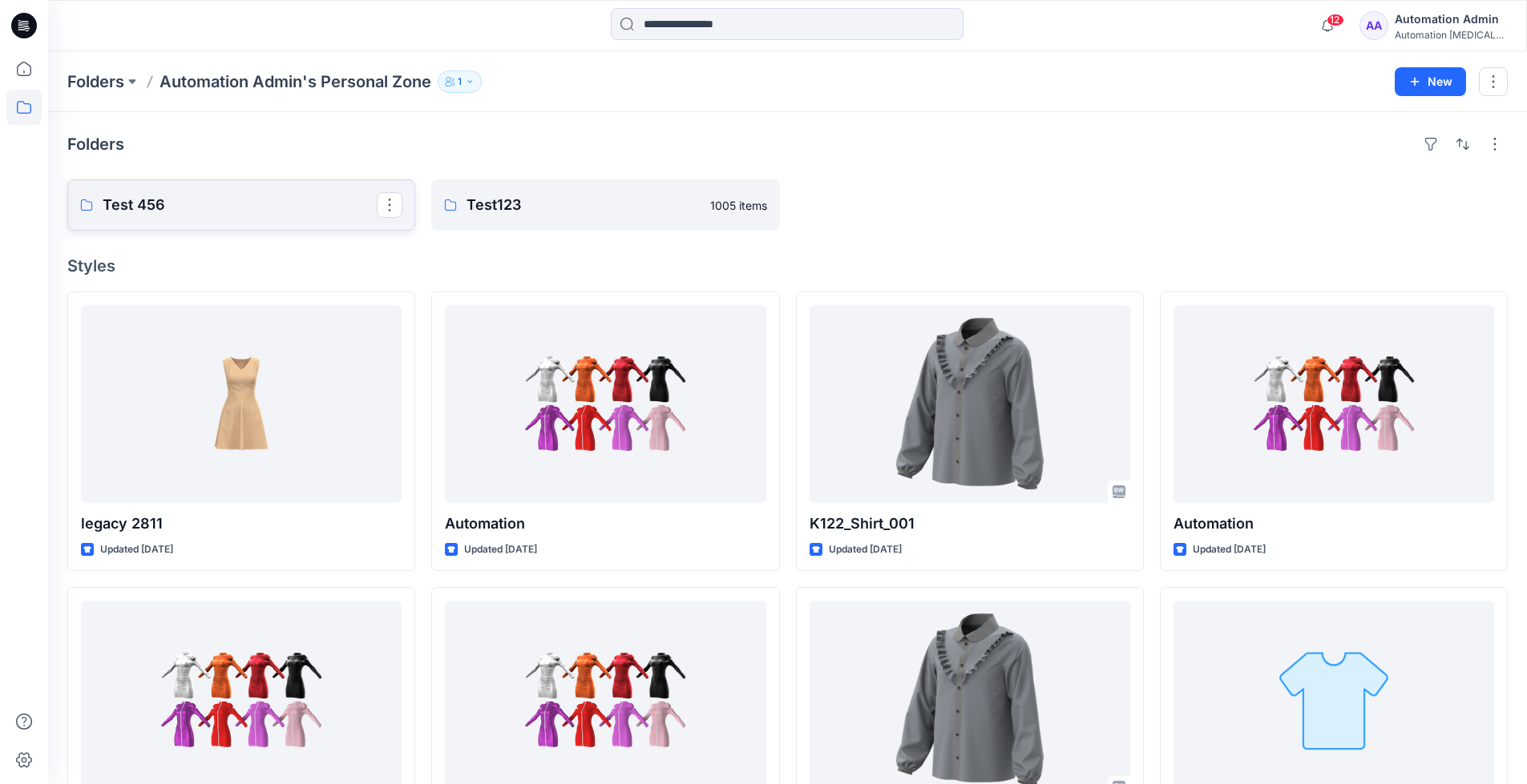
click at [195, 201] on p "Test 456" at bounding box center [239, 205] width 274 height 23
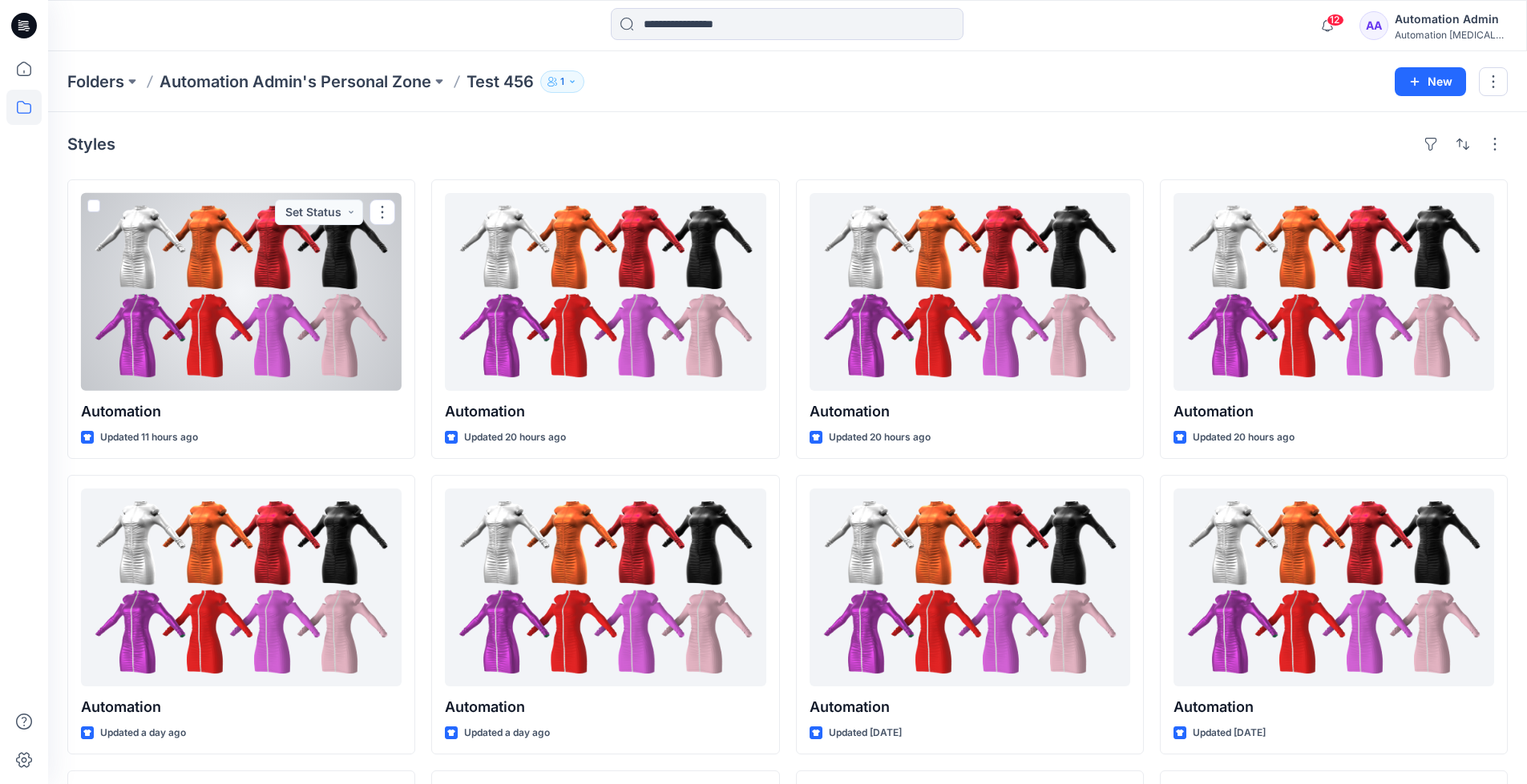
click at [1428, 30] on div "Automation [MEDICAL_DATA]..." at bounding box center [1450, 35] width 112 height 12
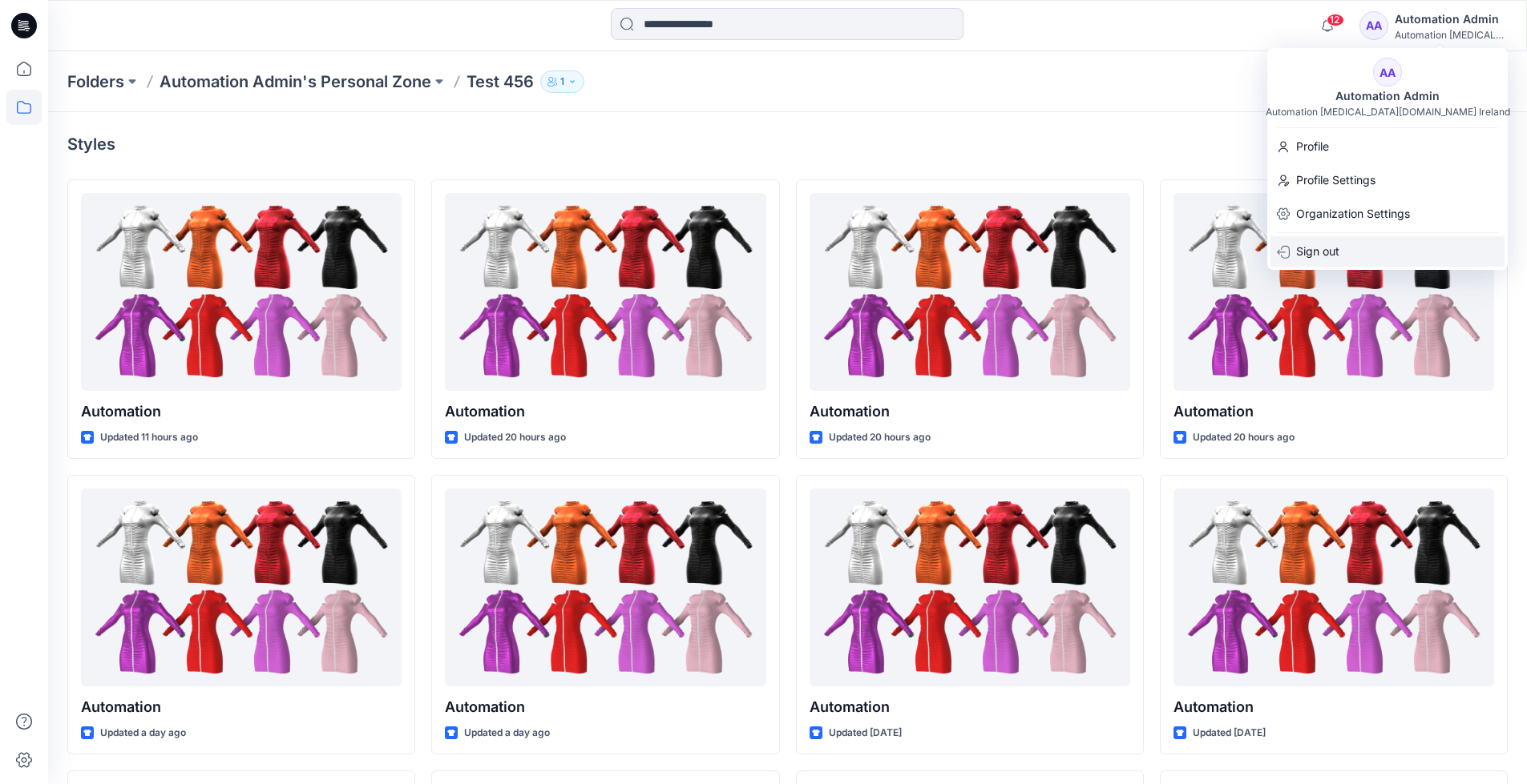
click at [1332, 251] on p "Sign out" at bounding box center [1317, 251] width 43 height 30
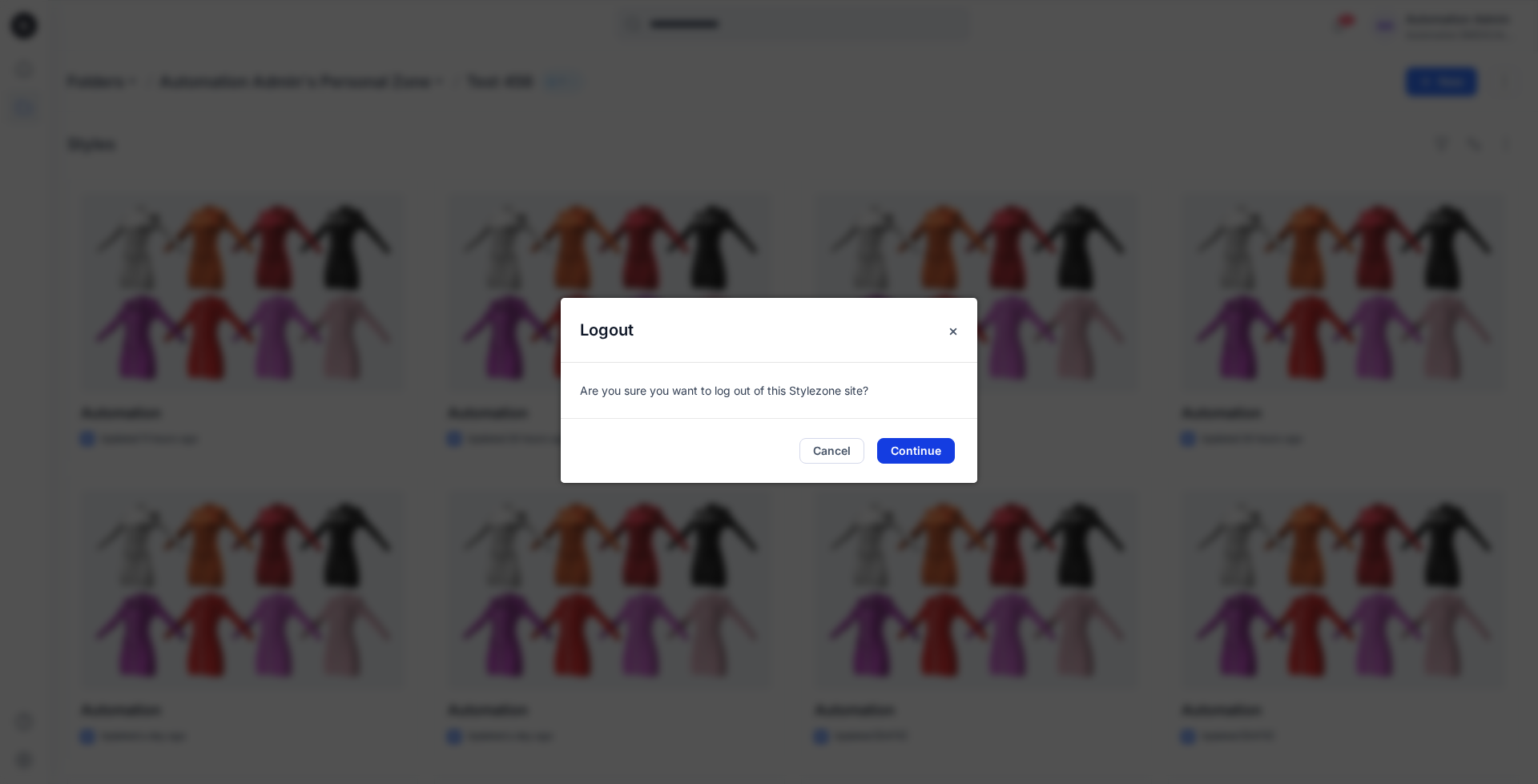
click at [934, 449] on button "Continue" at bounding box center [915, 451] width 77 height 26
